Goal: Contribute content: Contribute content

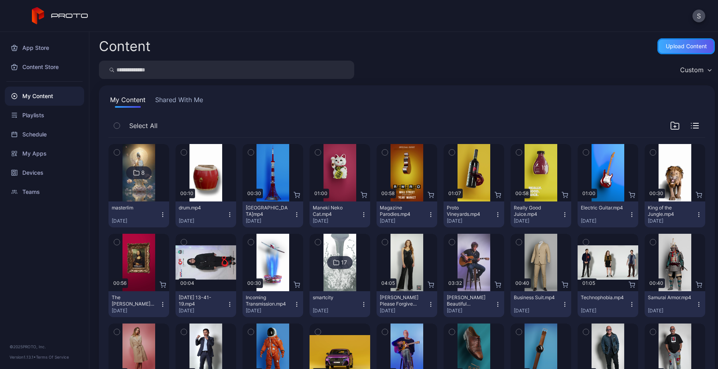
click at [667, 49] on div "Upload Content" at bounding box center [686, 46] width 41 height 6
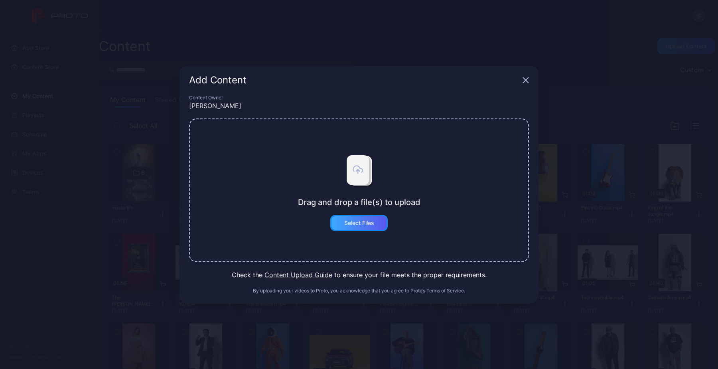
click at [384, 226] on div "Select Files" at bounding box center [358, 223] width 57 height 16
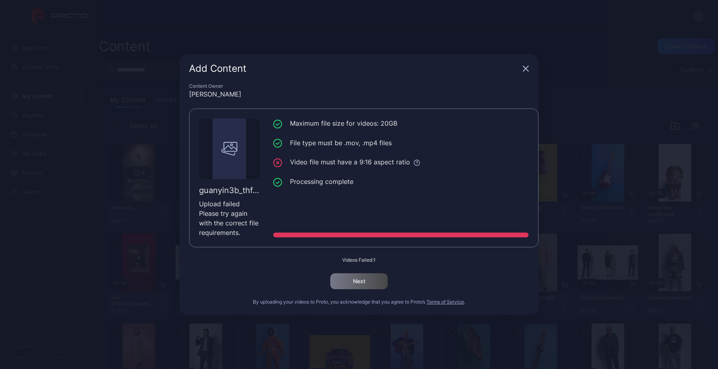
click at [524, 71] on icon "button" at bounding box center [526, 68] width 5 height 5
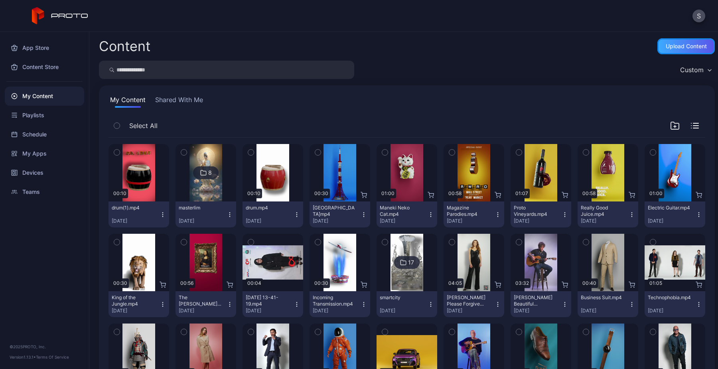
click at [672, 43] on div "Upload Content" at bounding box center [686, 46] width 41 height 6
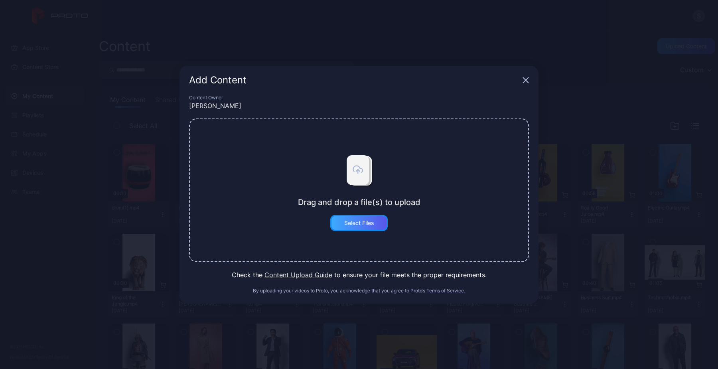
click at [369, 218] on div "Select Files" at bounding box center [358, 223] width 57 height 16
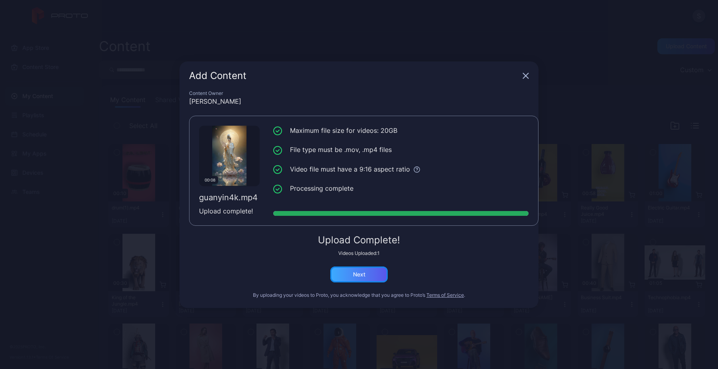
click at [371, 275] on div "Next" at bounding box center [358, 275] width 57 height 16
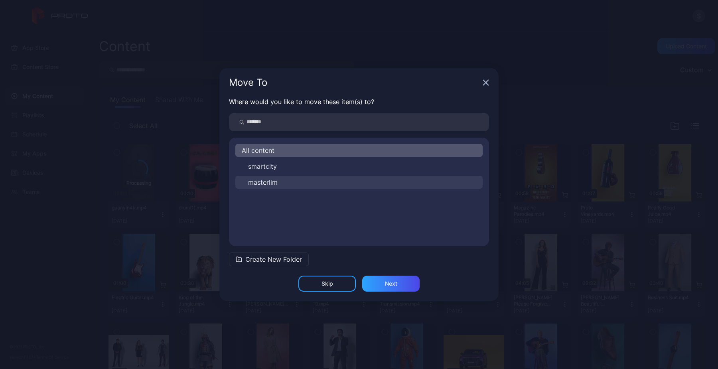
click at [382, 178] on button "masterlim" at bounding box center [358, 182] width 247 height 13
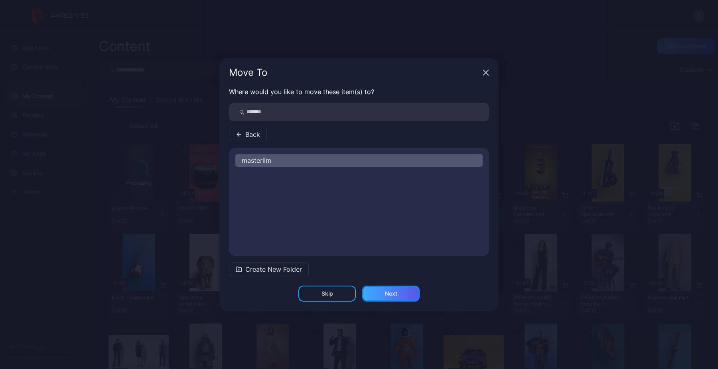
click at [406, 295] on div "Next" at bounding box center [390, 294] width 57 height 16
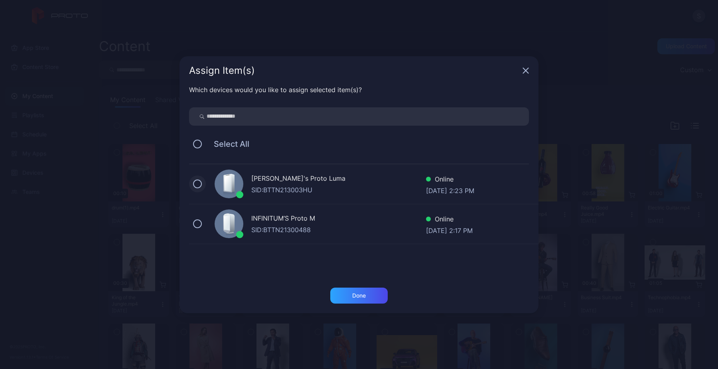
click at [199, 185] on button at bounding box center [197, 184] width 9 height 9
click at [349, 292] on div "Done" at bounding box center [358, 296] width 57 height 16
